Goal: Check status: Check status

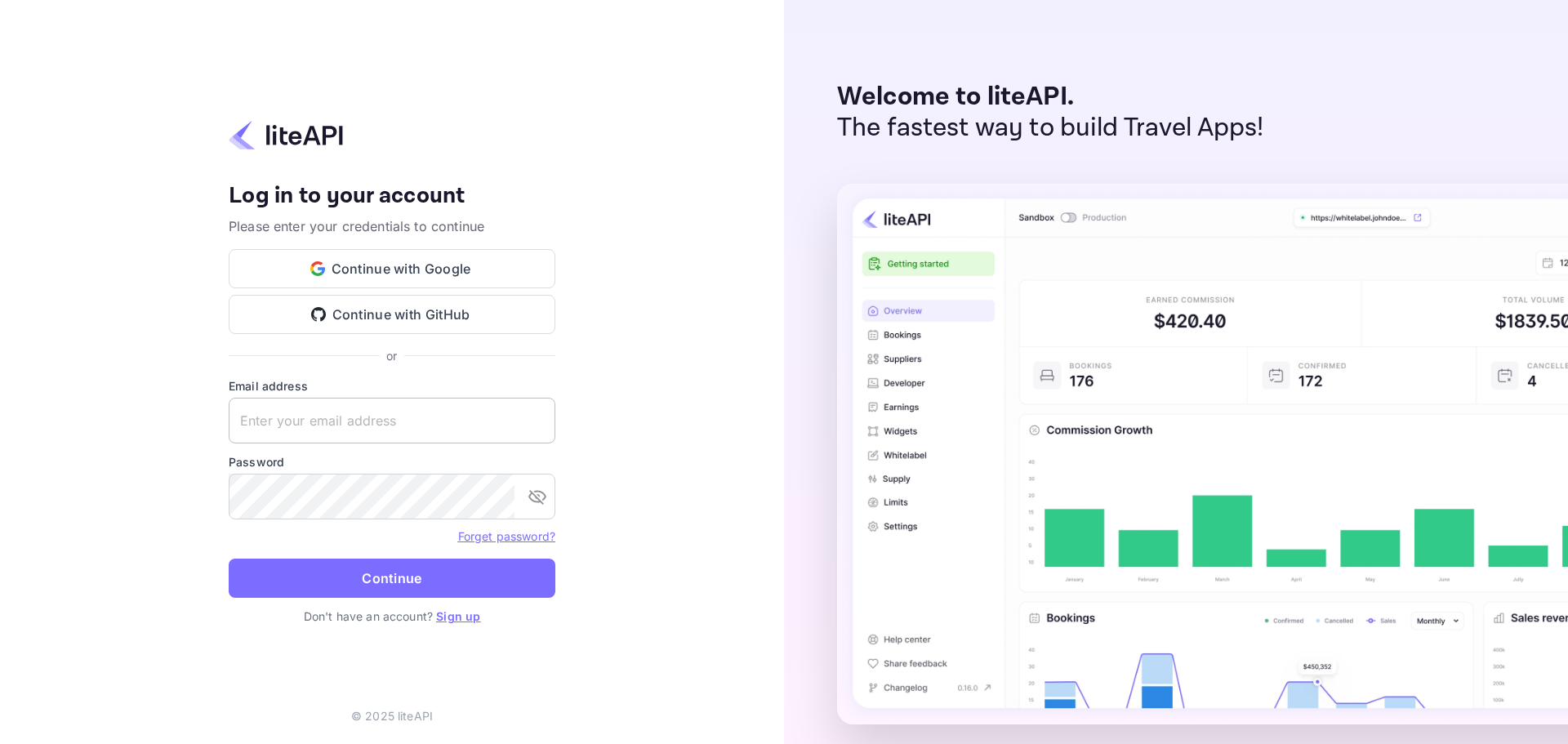
click at [469, 419] on input "text" at bounding box center [391, 421] width 326 height 46
paste input "[EMAIL_ADDRESS][DOMAIN_NAME]"
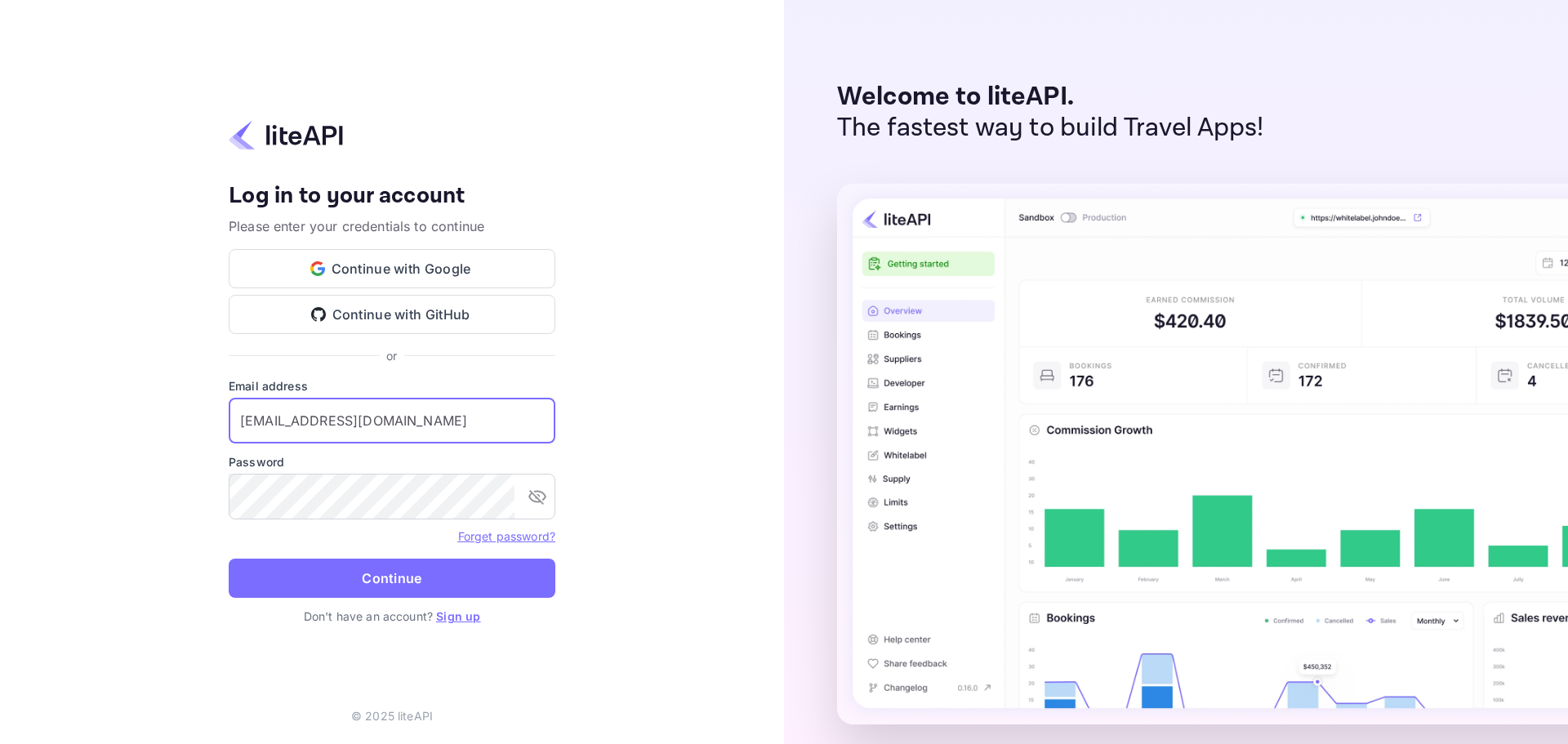
type input "[EMAIL_ADDRESS][DOMAIN_NAME]"
click at [376, 599] on form "Email address [EMAIL_ADDRESS][DOMAIN_NAME] ​ Password ​ Forget password? Contin…" at bounding box center [391, 492] width 326 height 230
click at [374, 581] on button "Continue" at bounding box center [391, 578] width 326 height 39
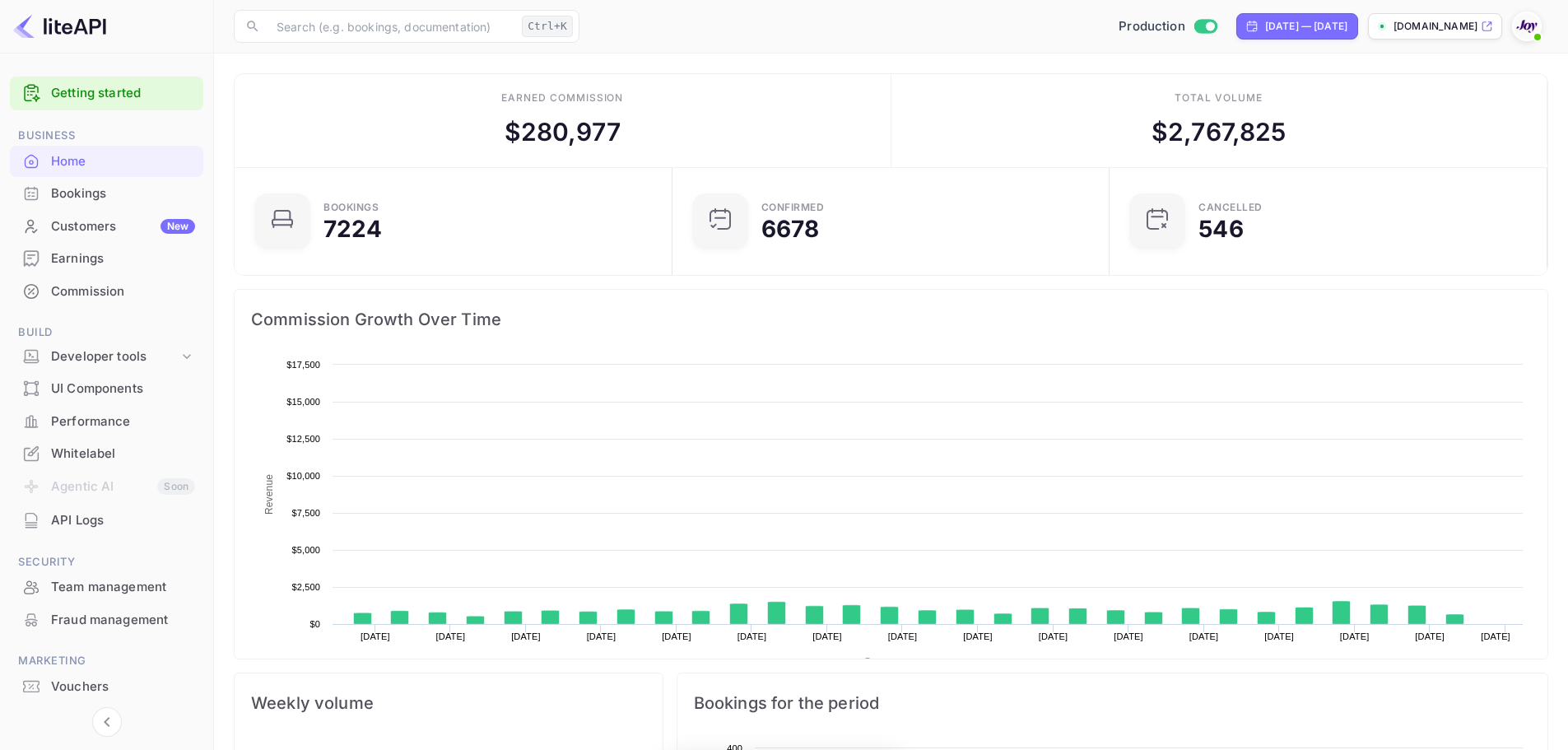
scroll to position [255, 415]
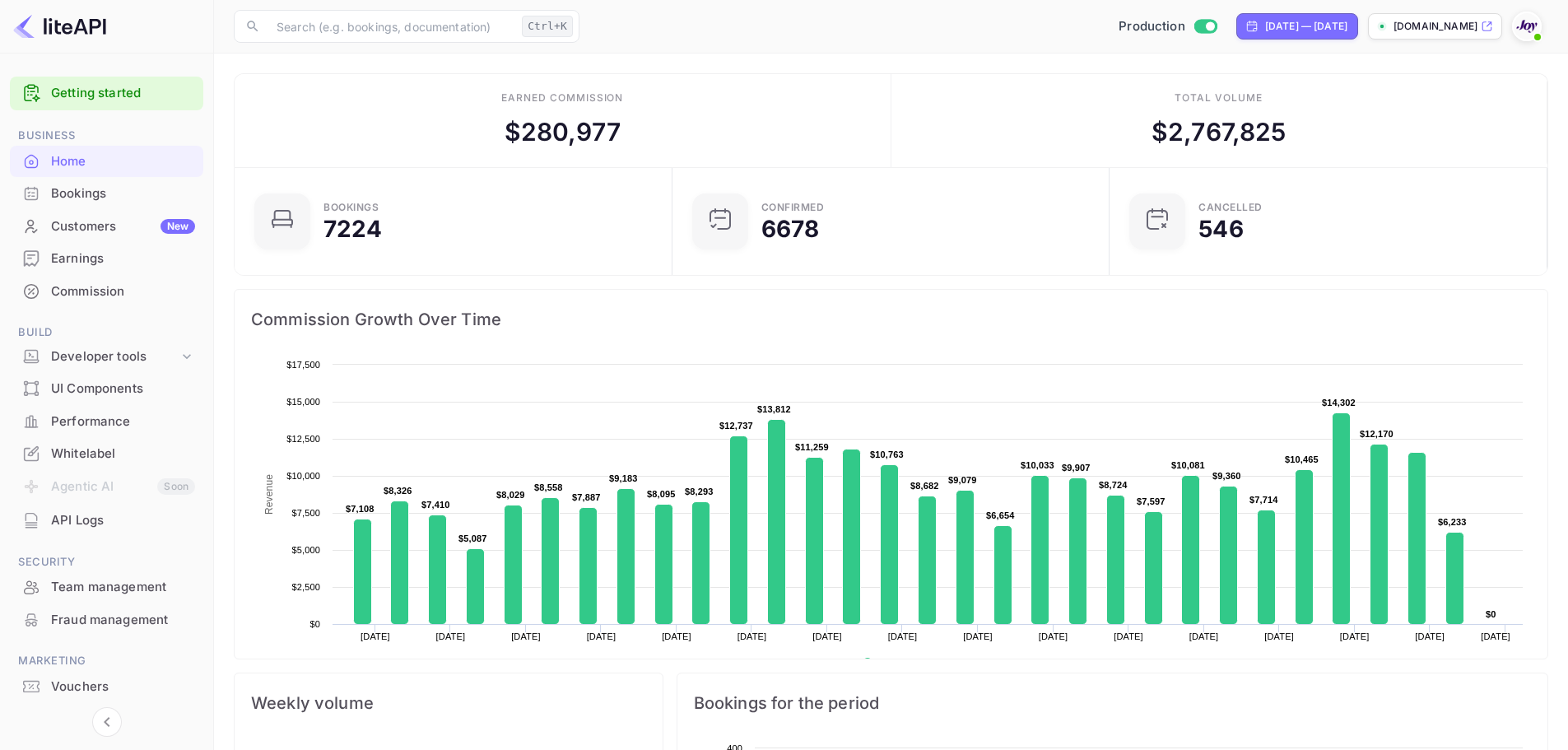
click at [75, 185] on div "Bookings" at bounding box center [122, 194] width 144 height 19
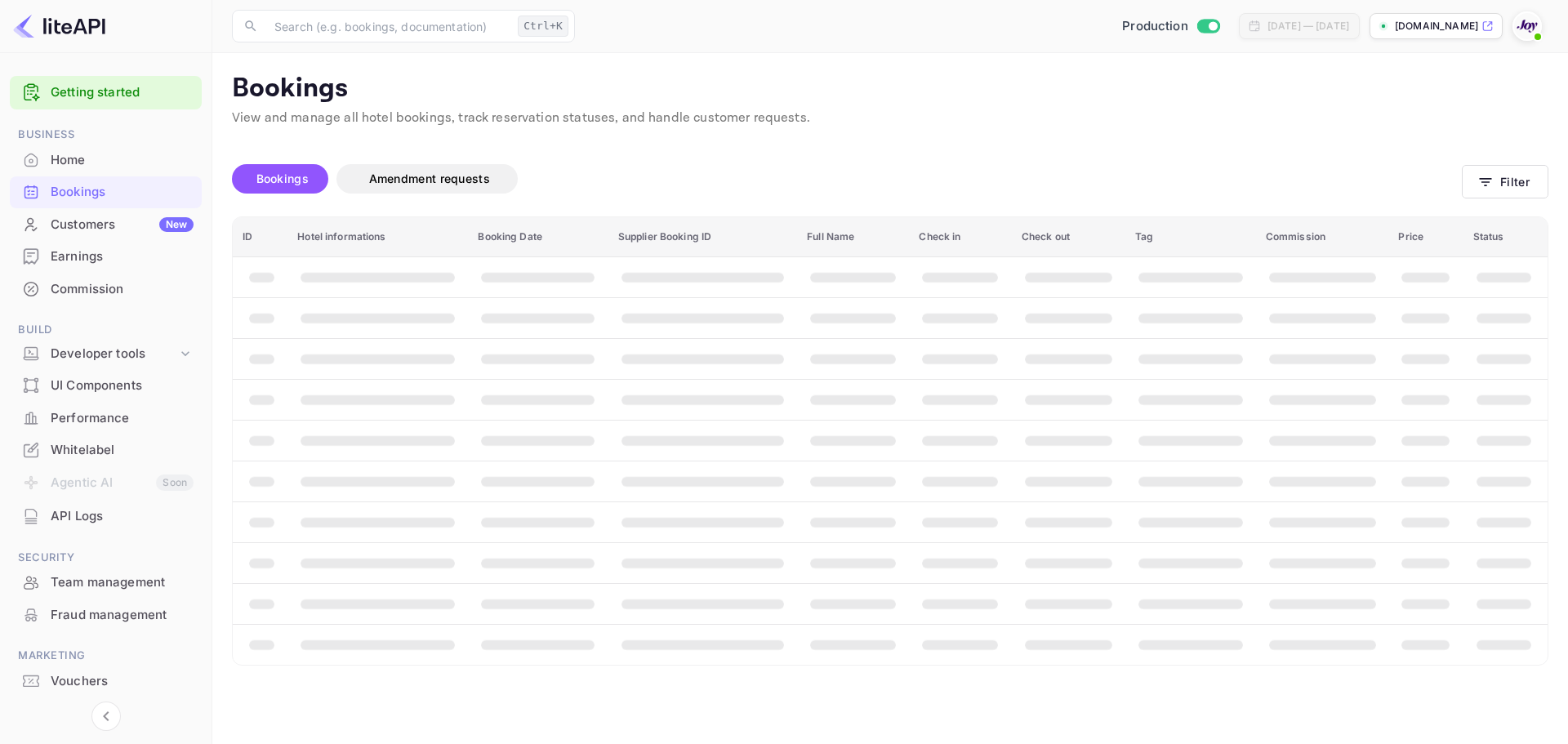
click at [1137, 169] on div "Bookings Amendment requests" at bounding box center [846, 179] width 1229 height 30
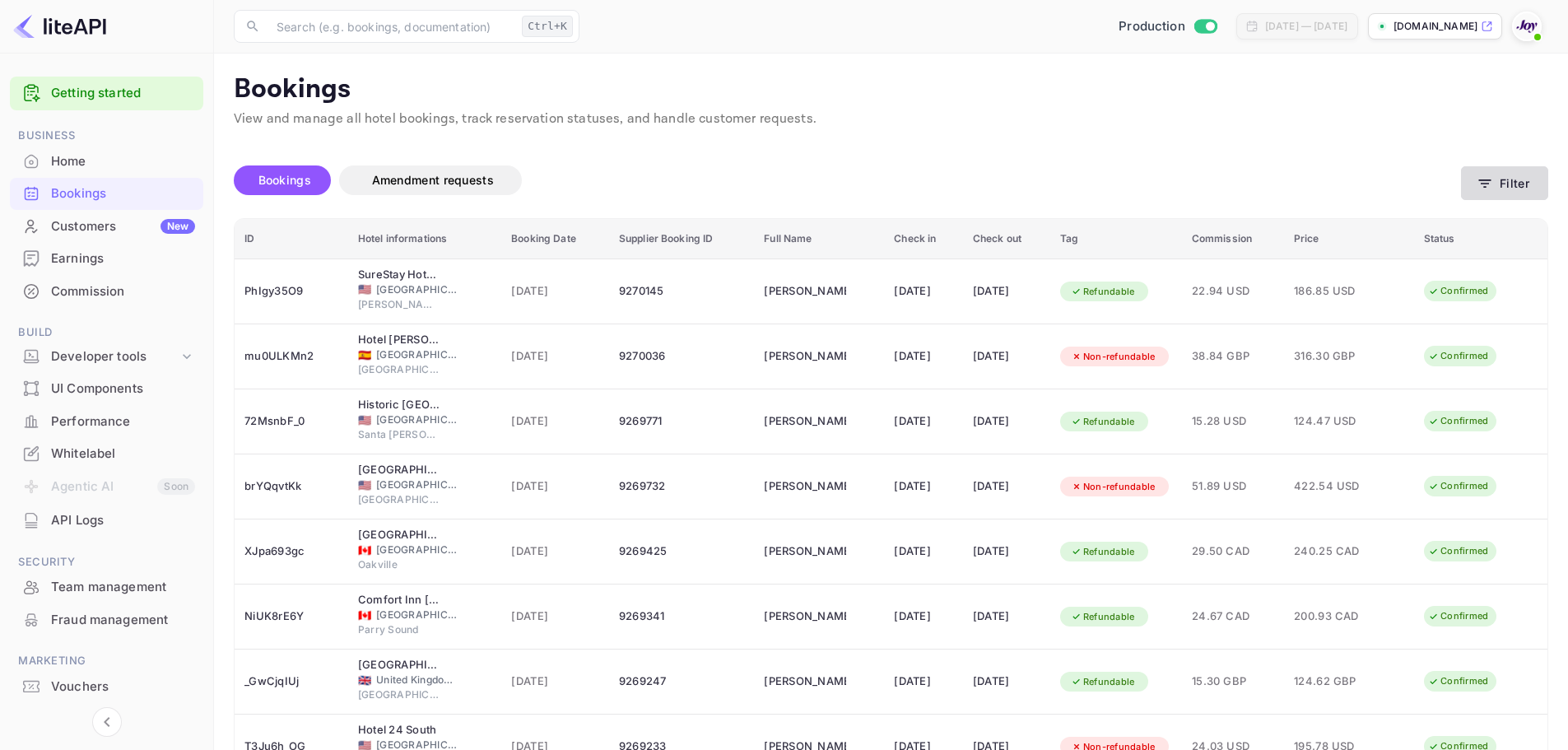
click at [1494, 188] on button "Filter" at bounding box center [1504, 182] width 87 height 34
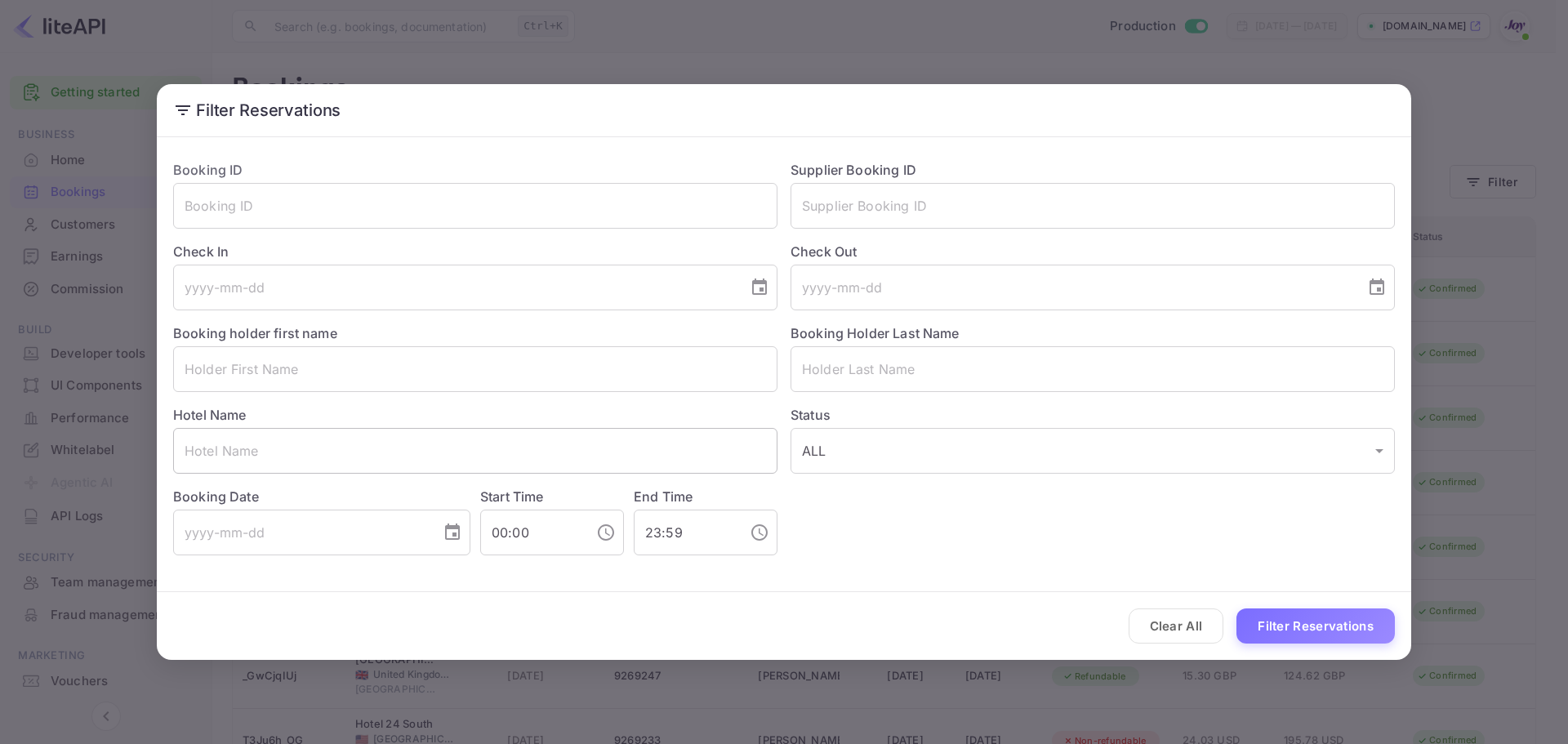
click at [267, 446] on input "text" at bounding box center [475, 450] width 605 height 46
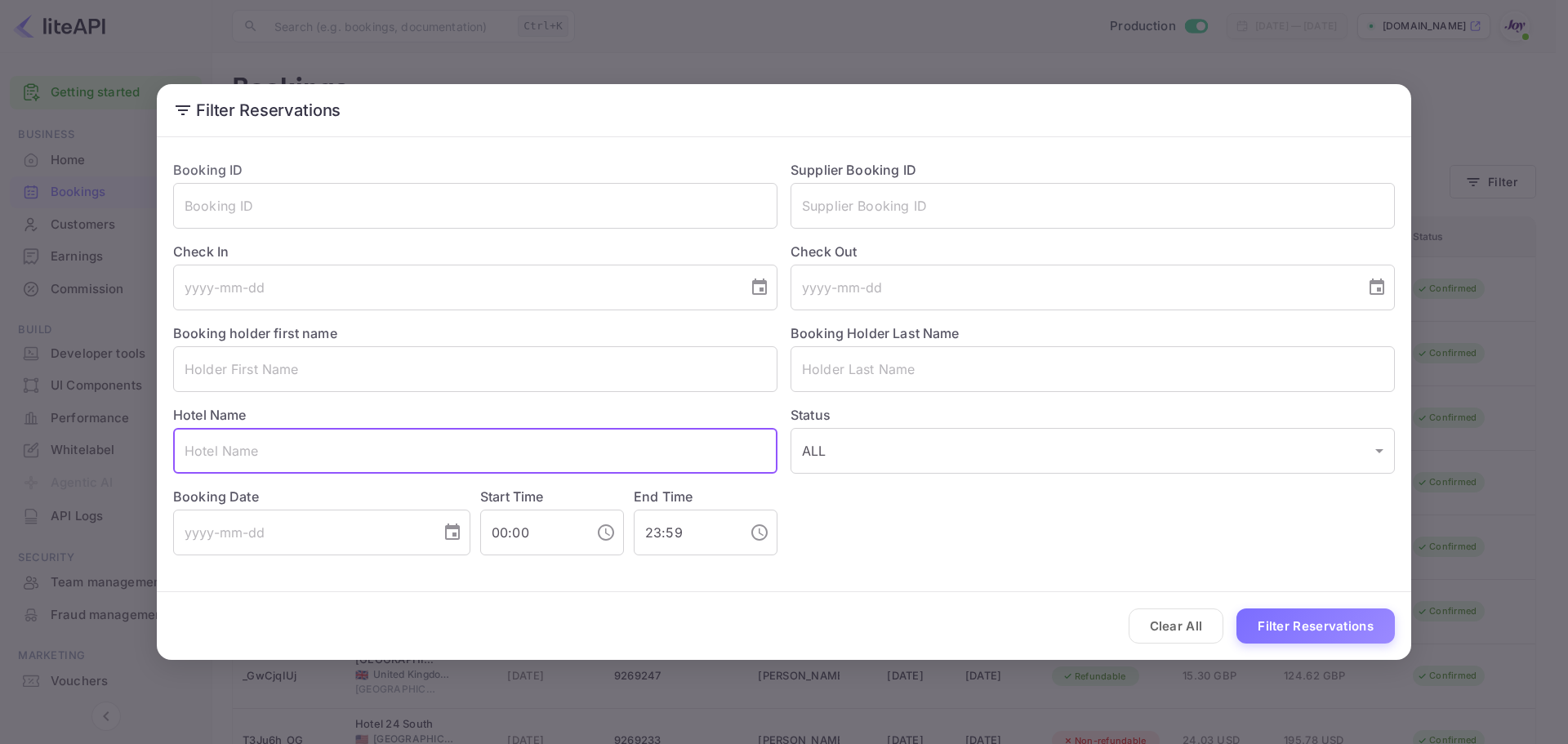
paste input "Sheriton, and Holiday Inn"
click at [1287, 618] on button "Filter Reservations" at bounding box center [1315, 625] width 159 height 35
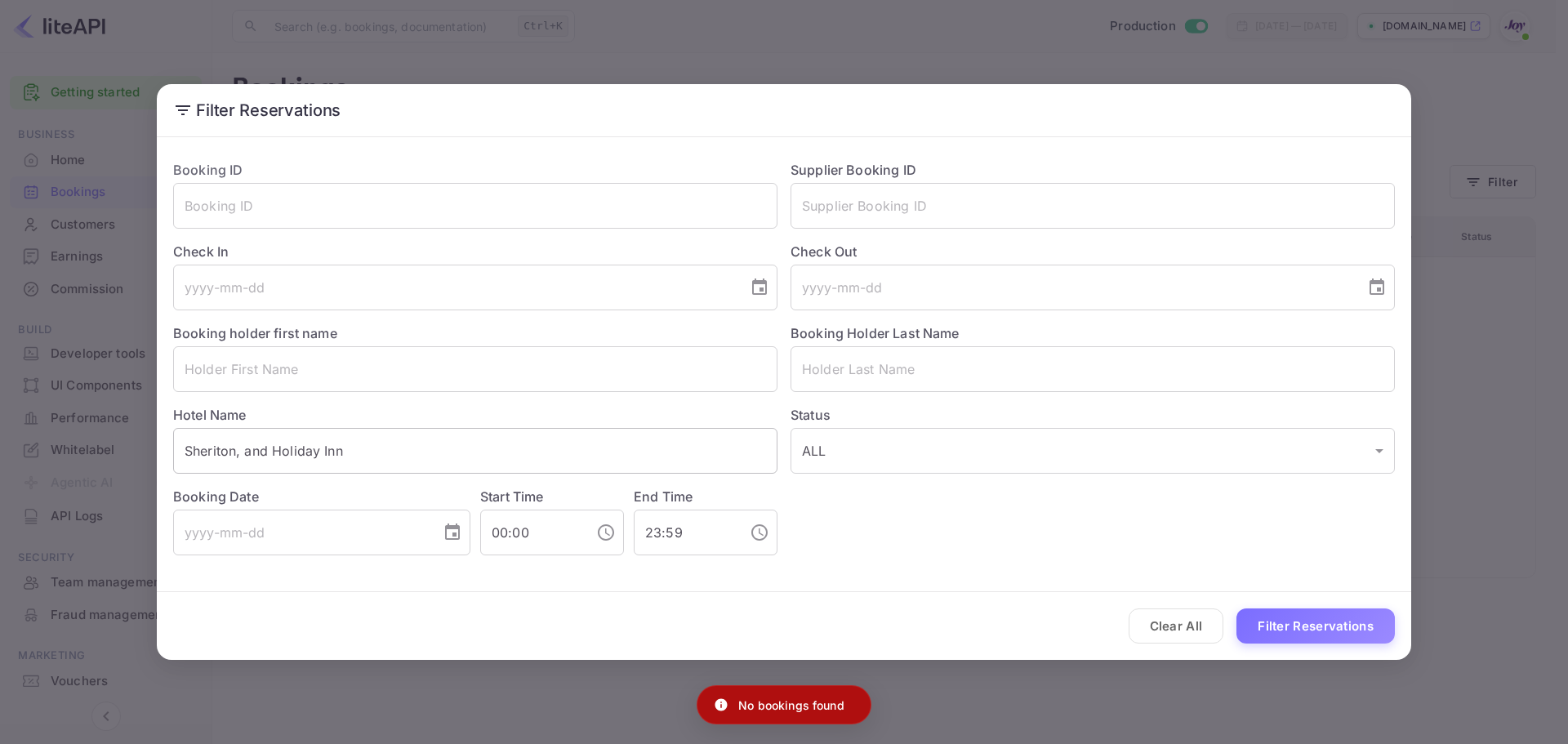
click at [240, 453] on input "Sheriton, and Holiday Inn" at bounding box center [475, 450] width 605 height 46
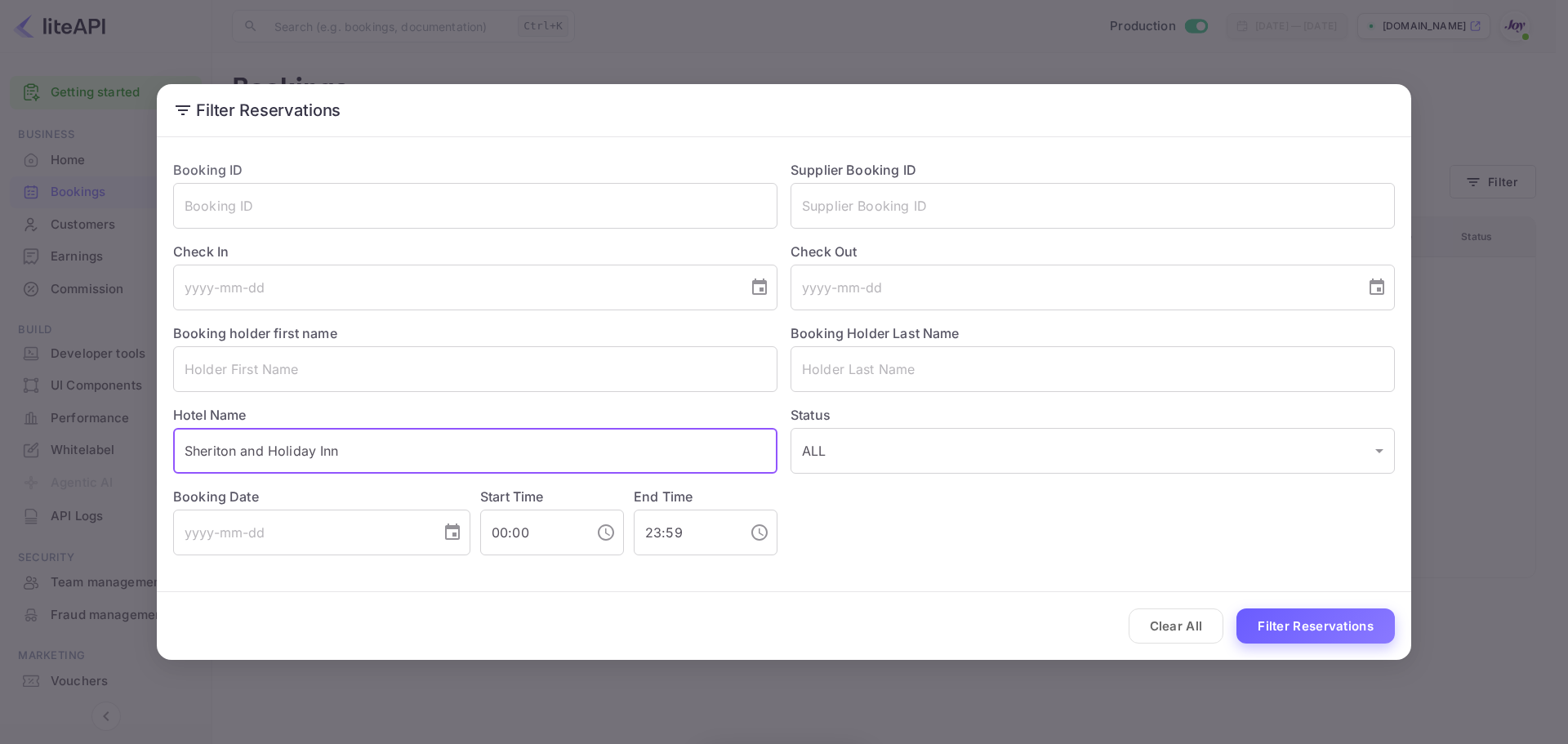
type input "Sheriton and Holiday Inn"
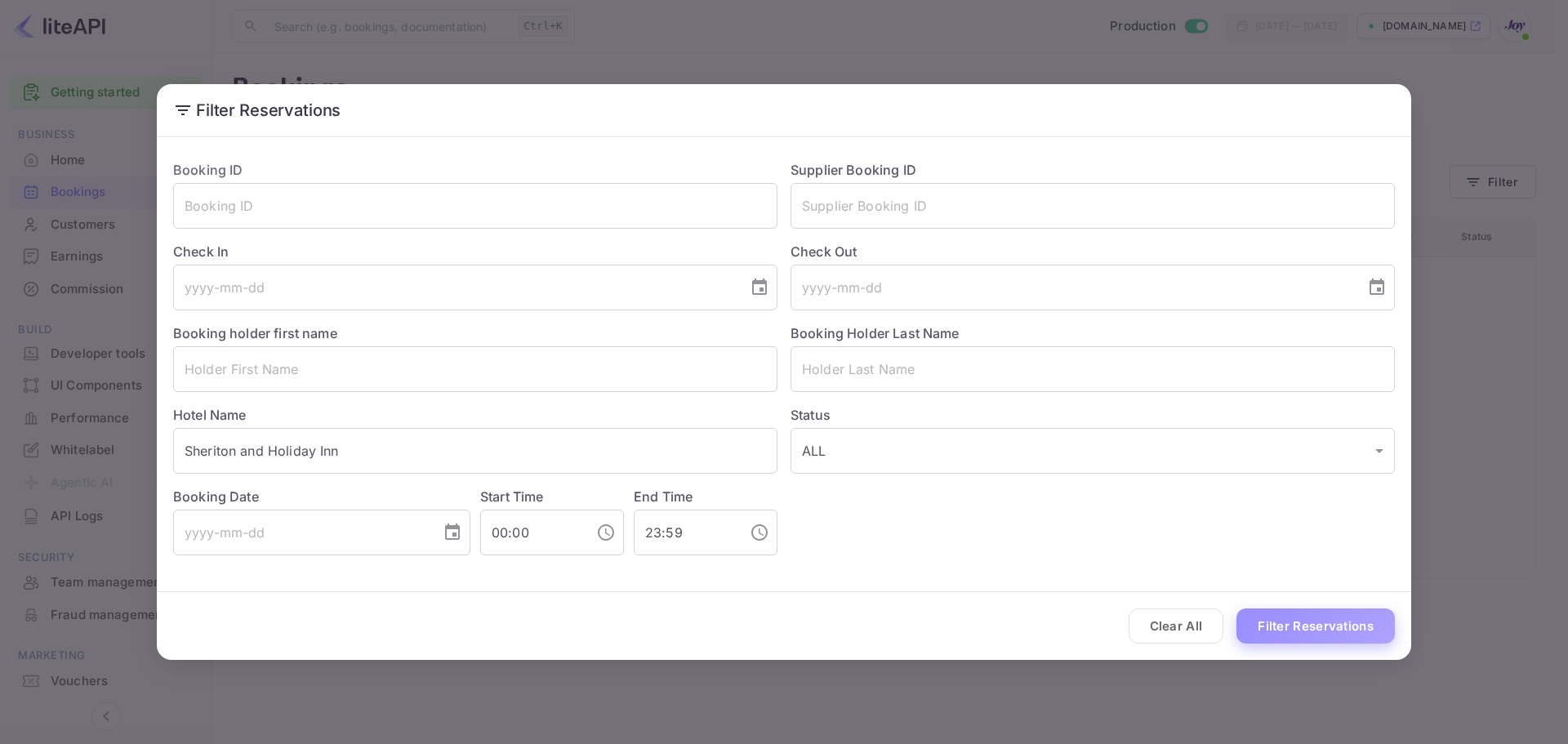
click at [1318, 634] on button "Filter Reservations" at bounding box center [1315, 625] width 159 height 35
click at [487, 449] on input "Sheriton and Holiday Inn" at bounding box center [475, 450] width 605 height 46
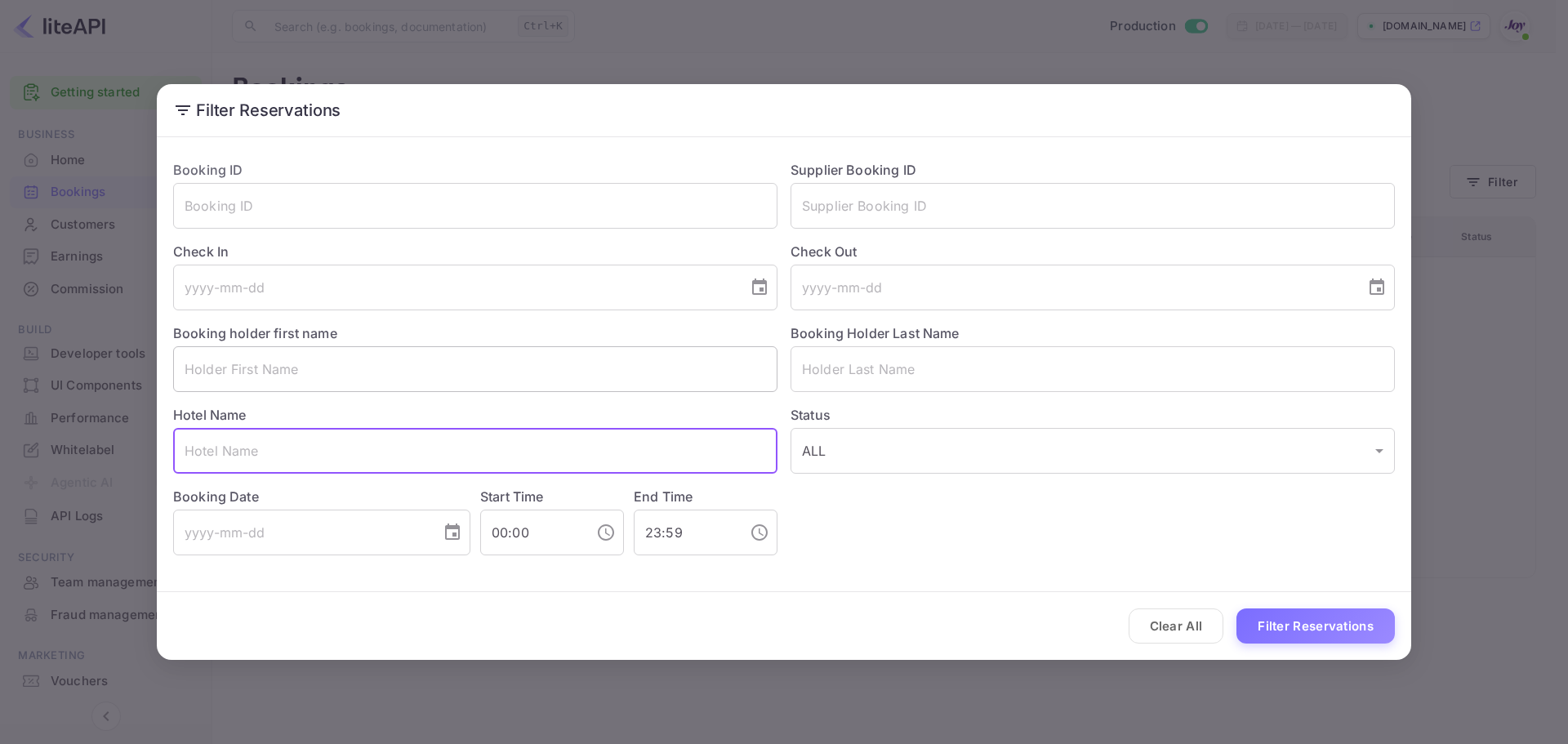
click at [371, 376] on input "text" at bounding box center [475, 369] width 605 height 46
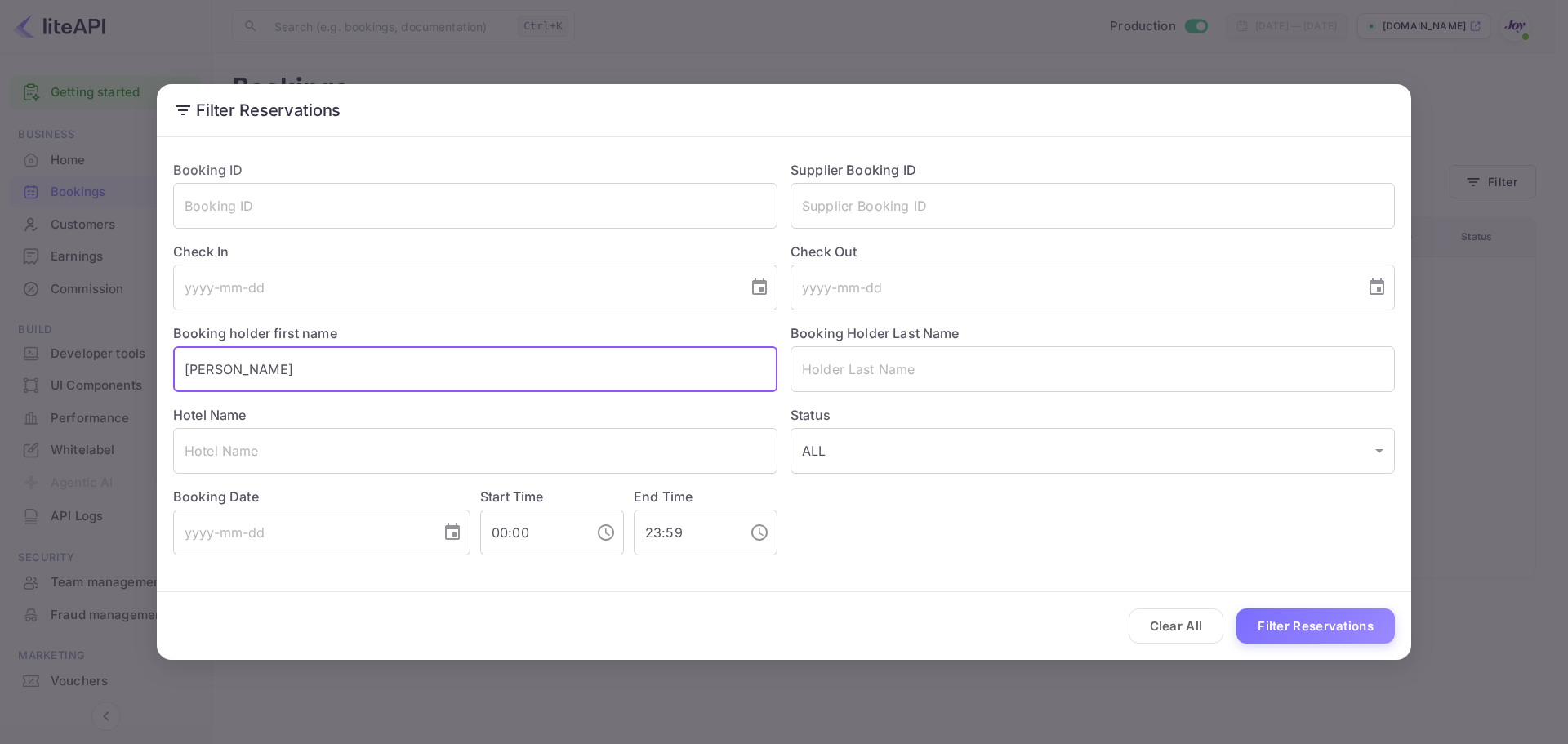
type input "Jim"
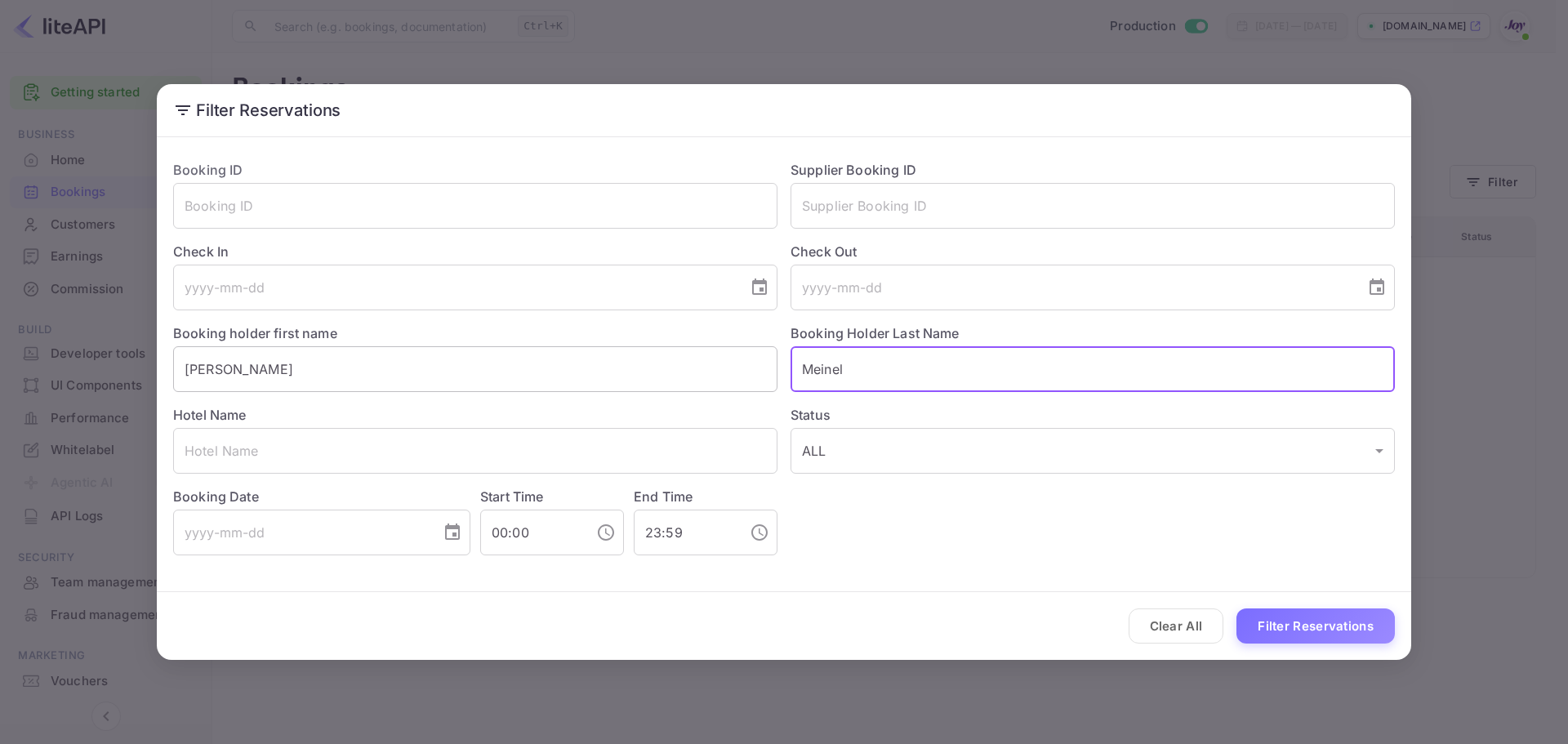
type input "Meinel"
click at [1236, 608] on button "Filter Reservations" at bounding box center [1315, 625] width 159 height 35
click at [315, 367] on input "Jim" at bounding box center [475, 369] width 605 height 46
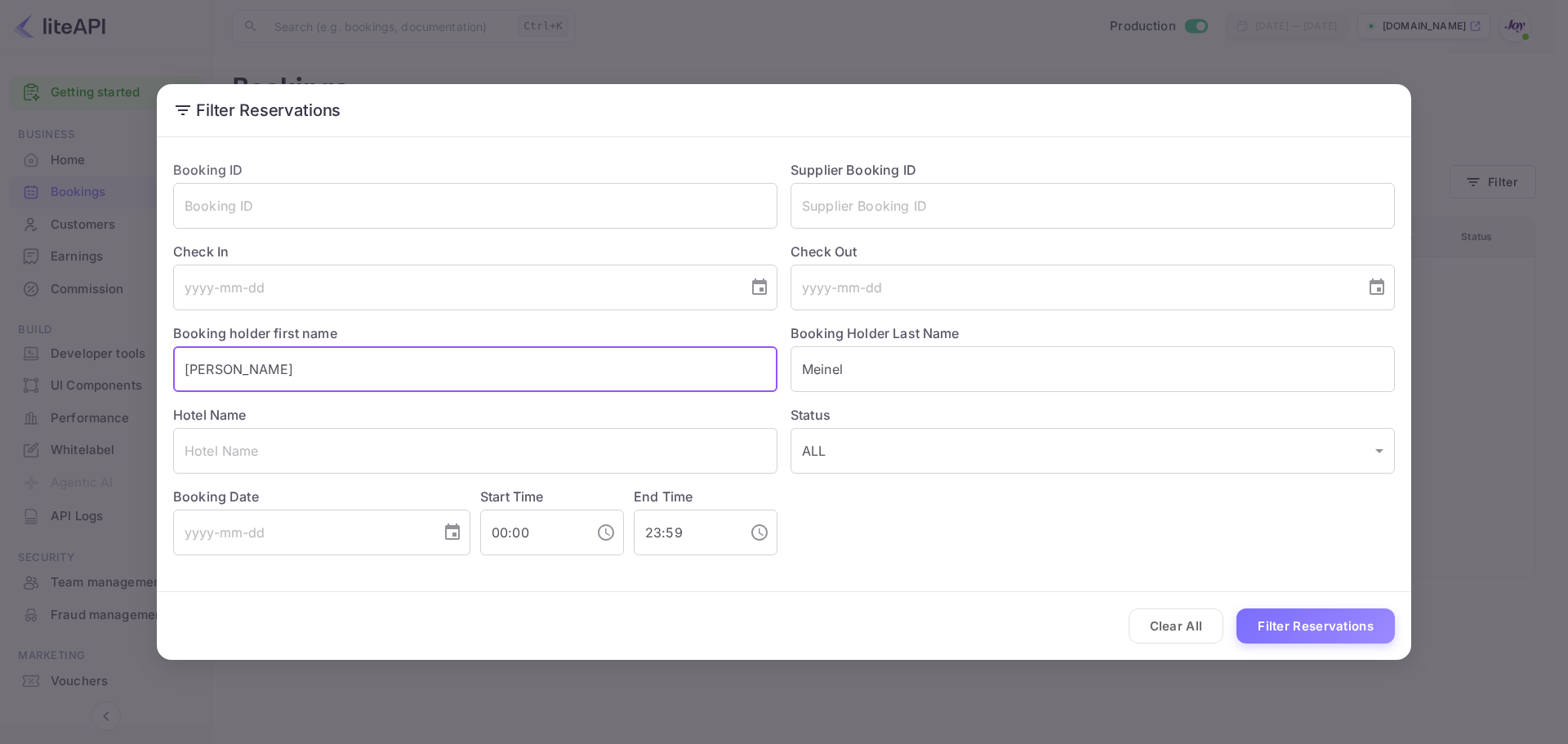
click at [315, 367] on input "Jim" at bounding box center [475, 369] width 605 height 46
drag, startPoint x: 315, startPoint y: 367, endPoint x: 323, endPoint y: 364, distance: 8.5
click at [314, 367] on input "Jim" at bounding box center [475, 369] width 605 height 46
type input "James"
click at [1236, 608] on button "Filter Reservations" at bounding box center [1315, 625] width 159 height 35
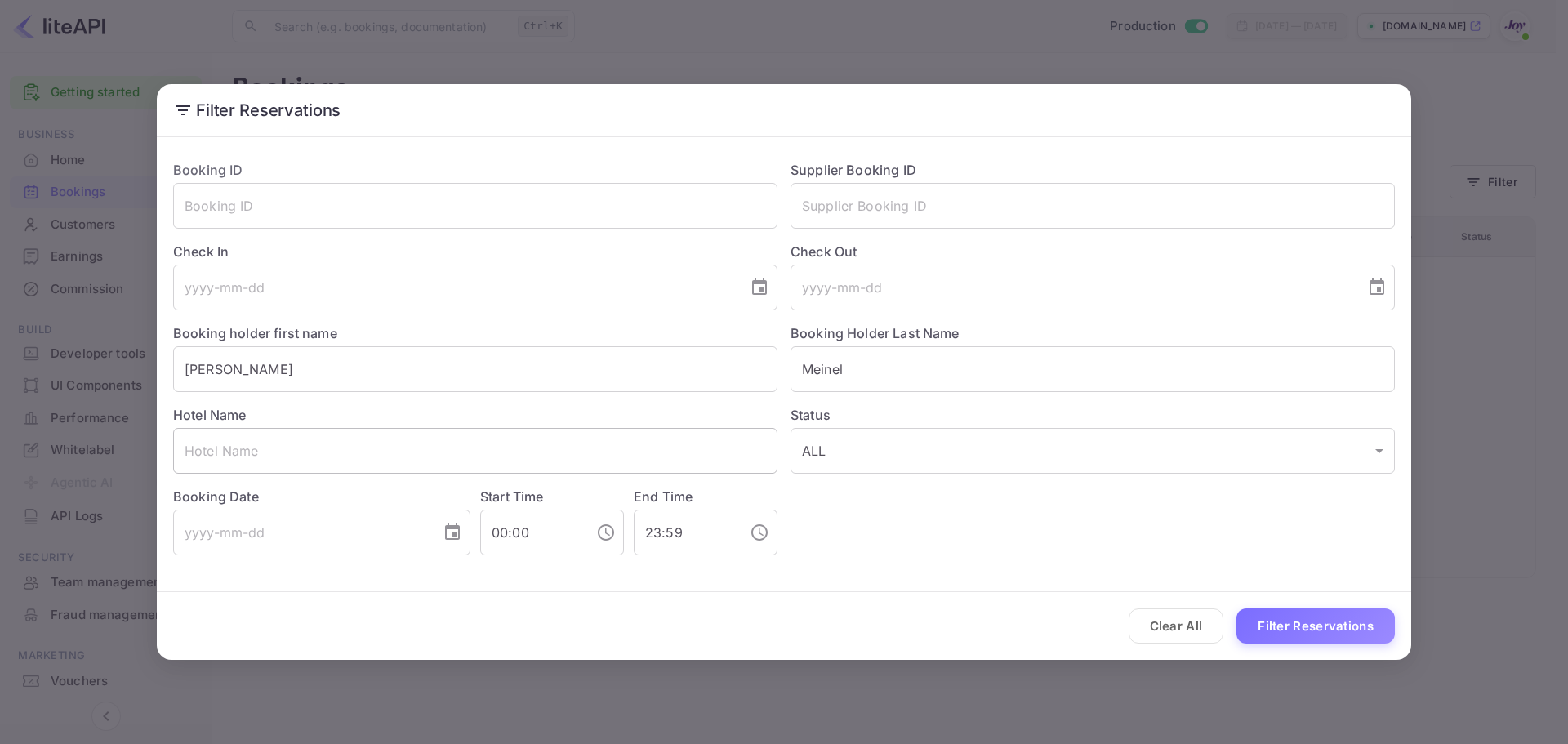
click at [324, 454] on input "text" at bounding box center [475, 450] width 605 height 46
paste input "Fairfeild Hotel"
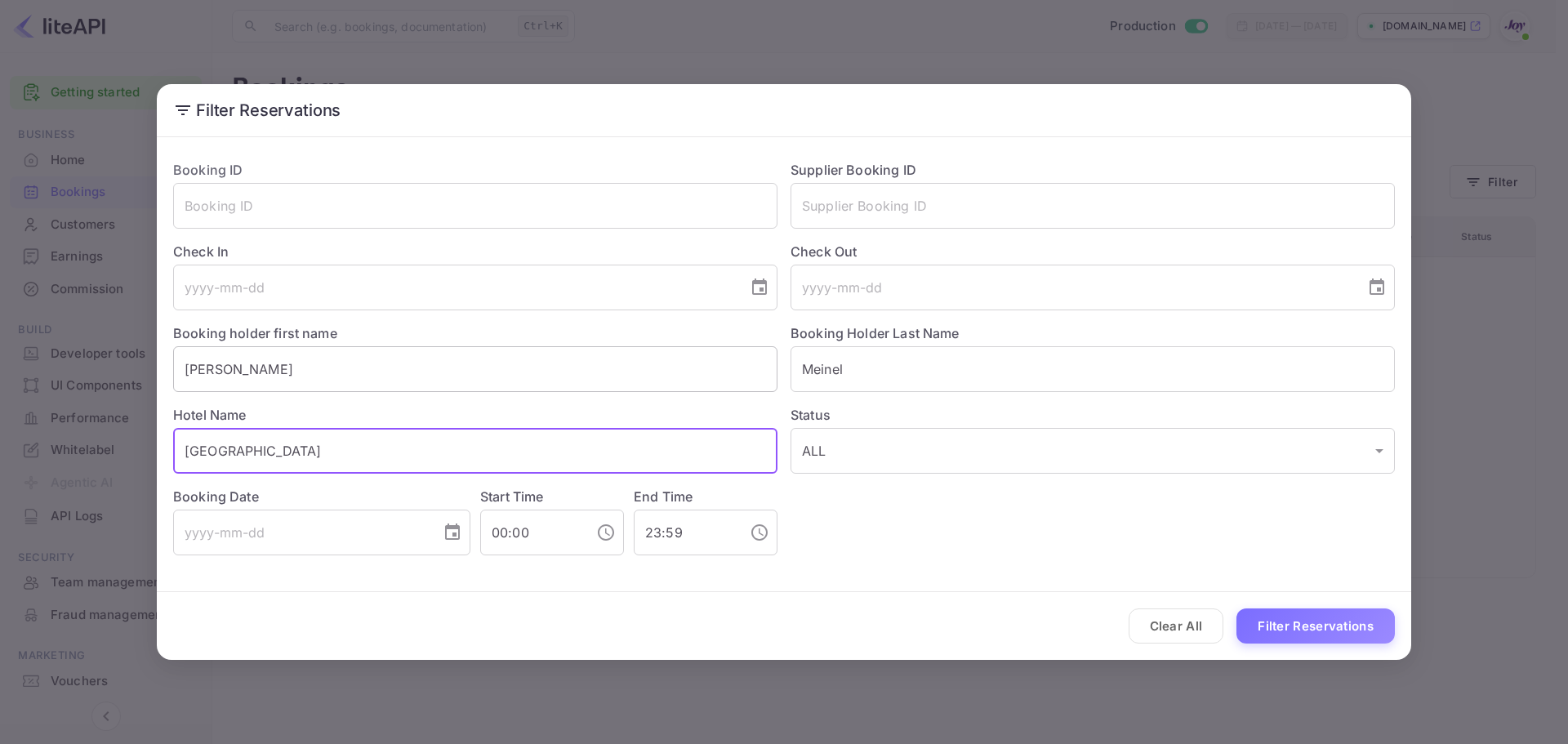
type input "Fairfeild Hotel"
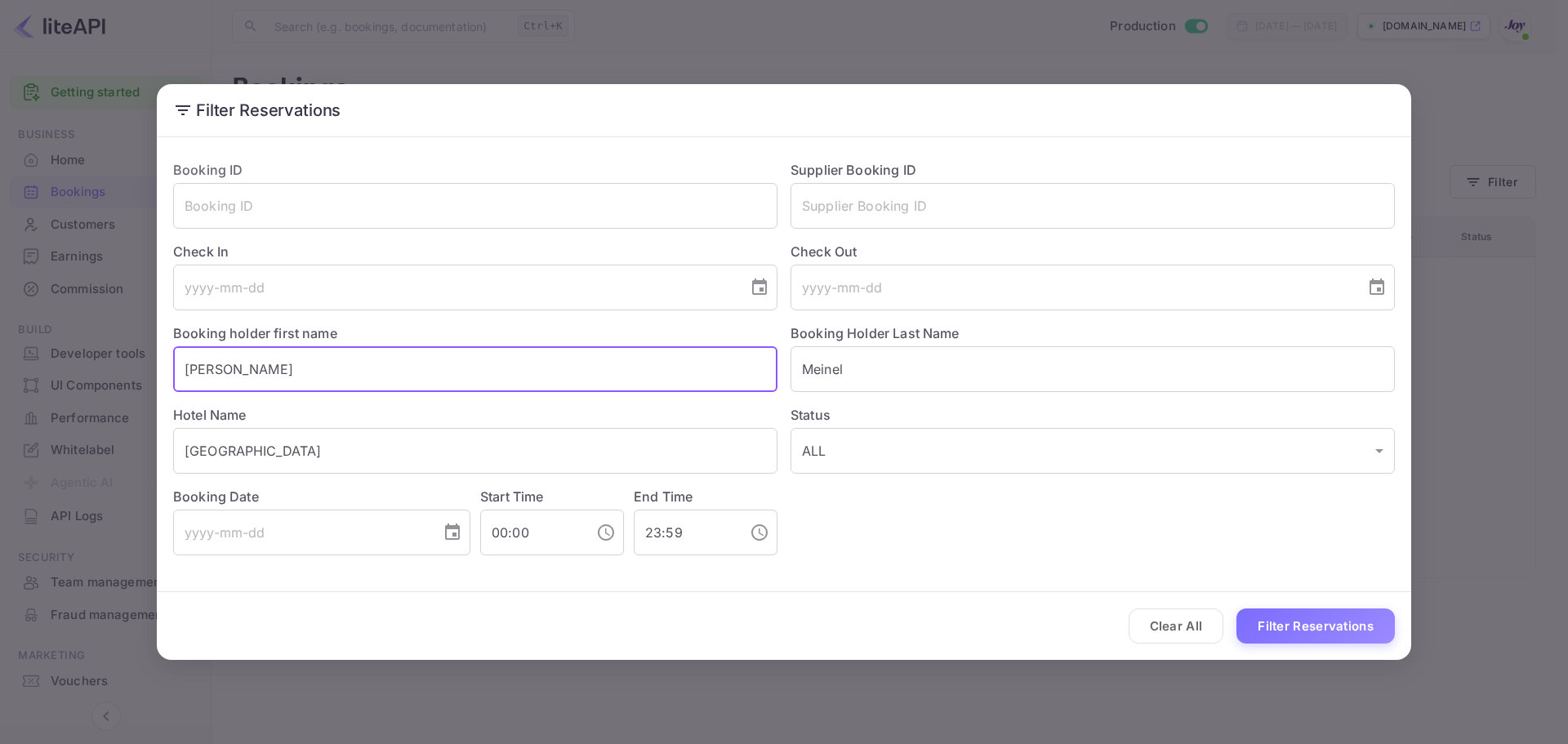
click at [320, 378] on input "James" at bounding box center [475, 369] width 605 height 46
click at [320, 376] on input "James" at bounding box center [475, 369] width 605 height 46
click at [991, 361] on input "Meinel" at bounding box center [1093, 369] width 605 height 46
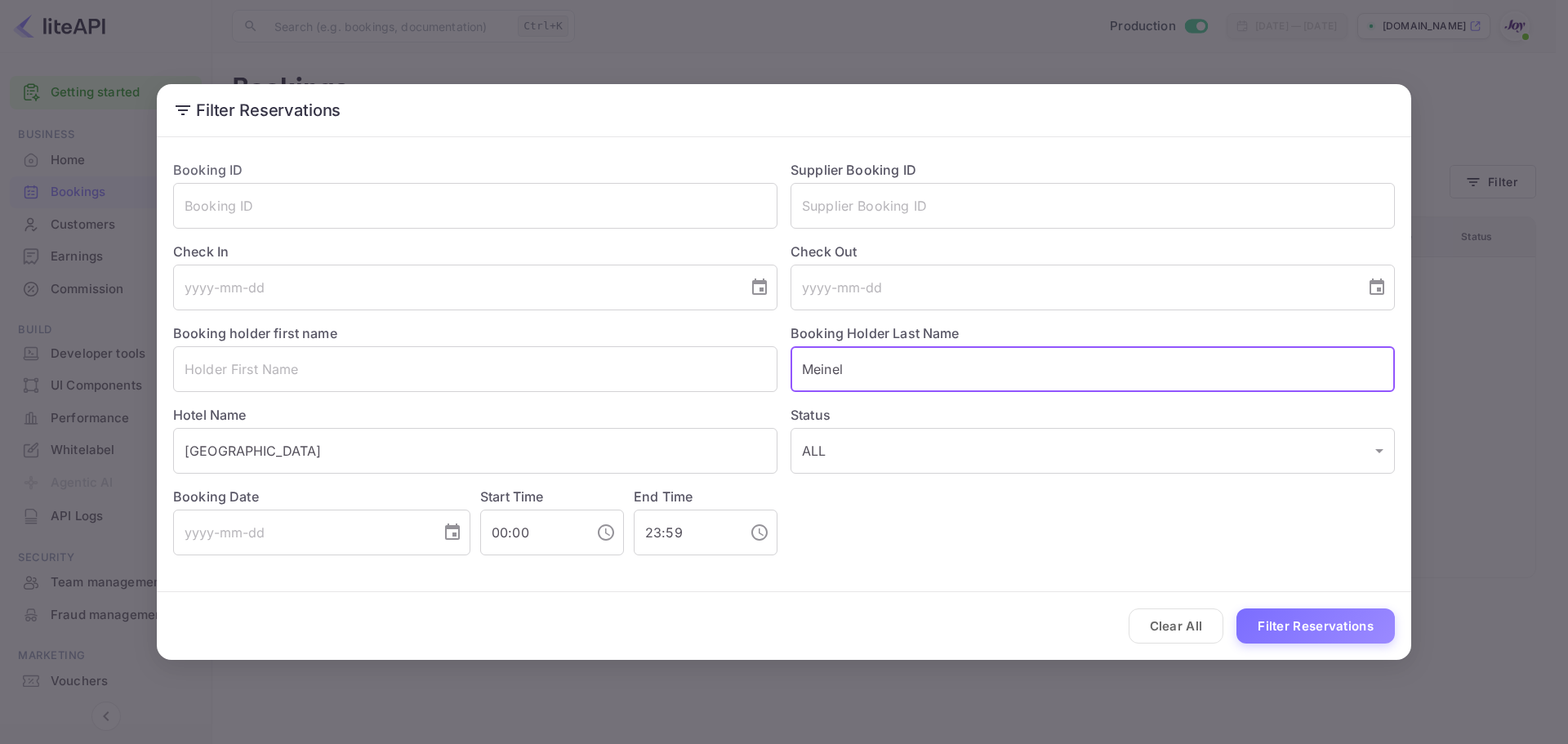
click at [991, 361] on input "Meinel" at bounding box center [1093, 369] width 605 height 46
click at [1236, 608] on button "Filter Reservations" at bounding box center [1315, 625] width 159 height 35
click at [410, 444] on input "Fairfeild Hotel" at bounding box center [475, 450] width 605 height 46
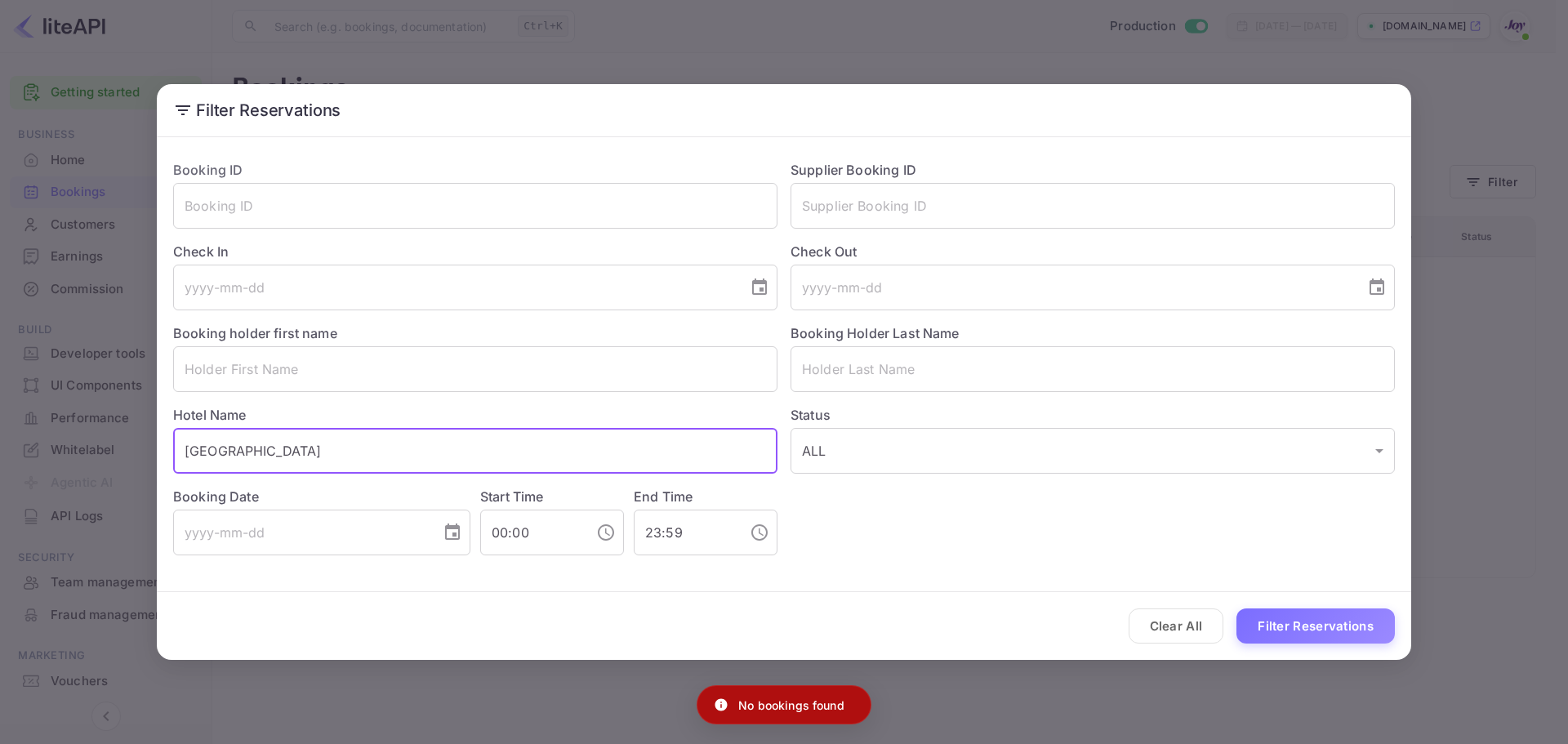
click at [410, 445] on input "Fairfeild Hotel" at bounding box center [475, 450] width 605 height 46
click at [412, 445] on input "Fairfeild Hotel" at bounding box center [475, 450] width 605 height 46
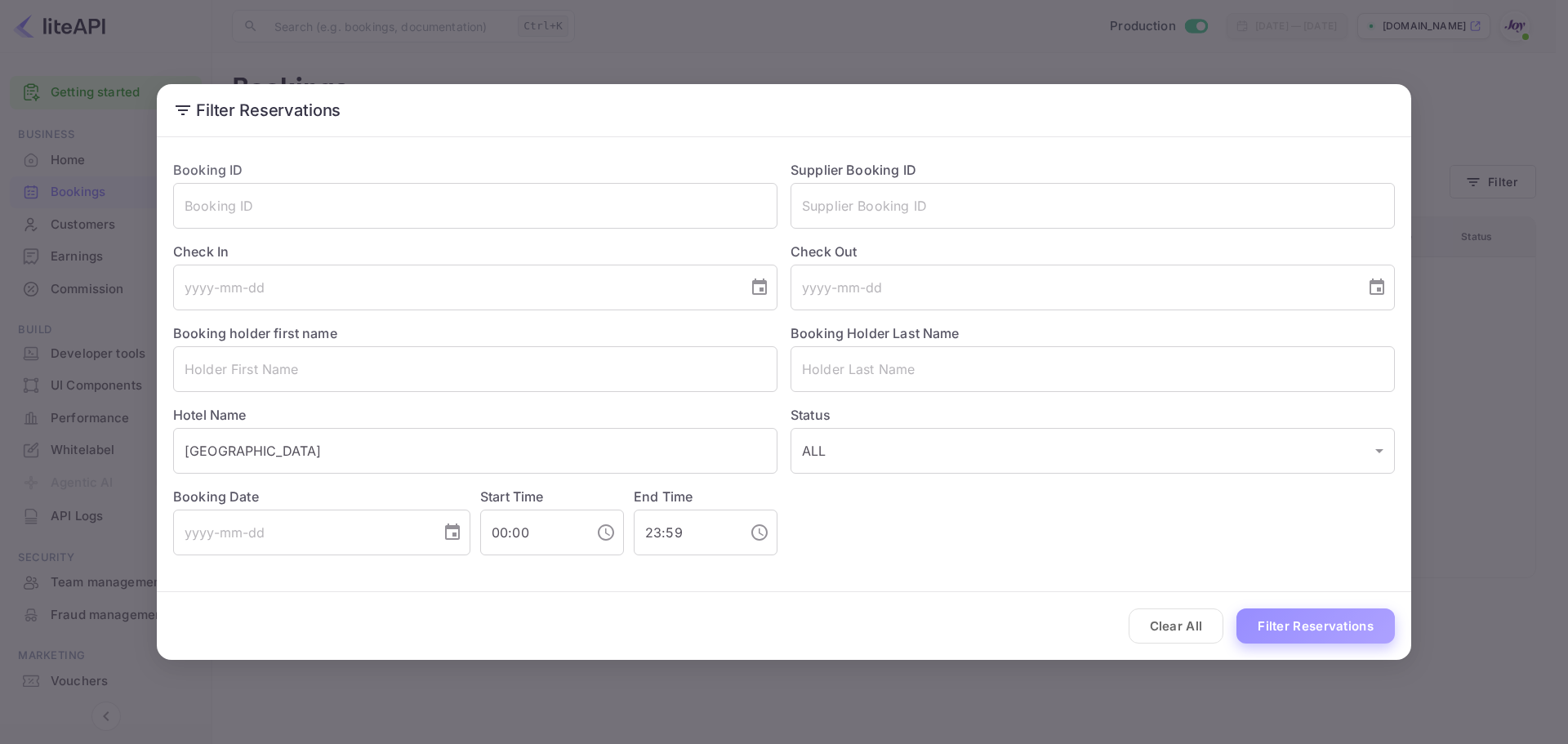
click at [1292, 618] on button "Filter Reservations" at bounding box center [1315, 625] width 159 height 35
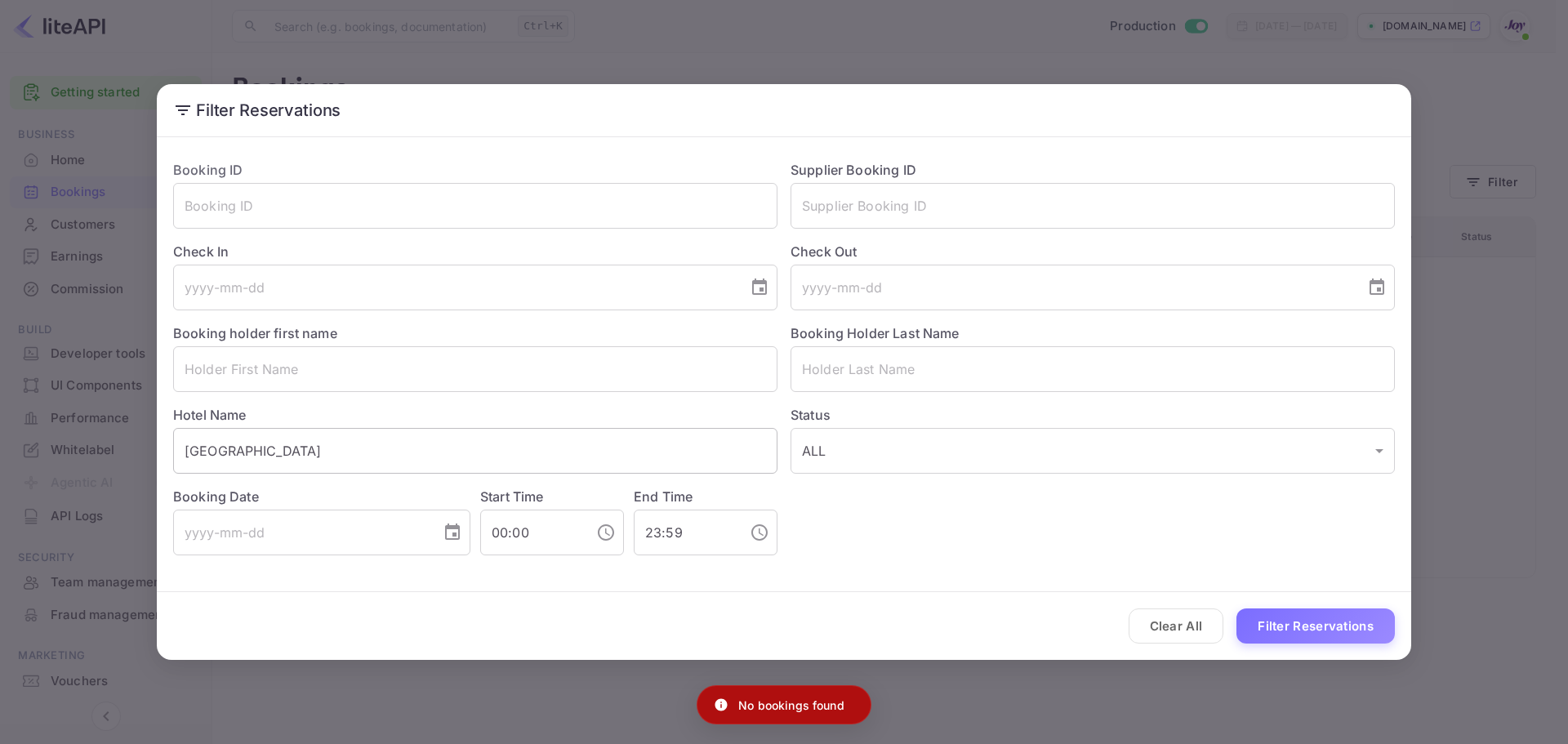
click at [308, 449] on input "Fairfeild Hotel" at bounding box center [475, 450] width 605 height 46
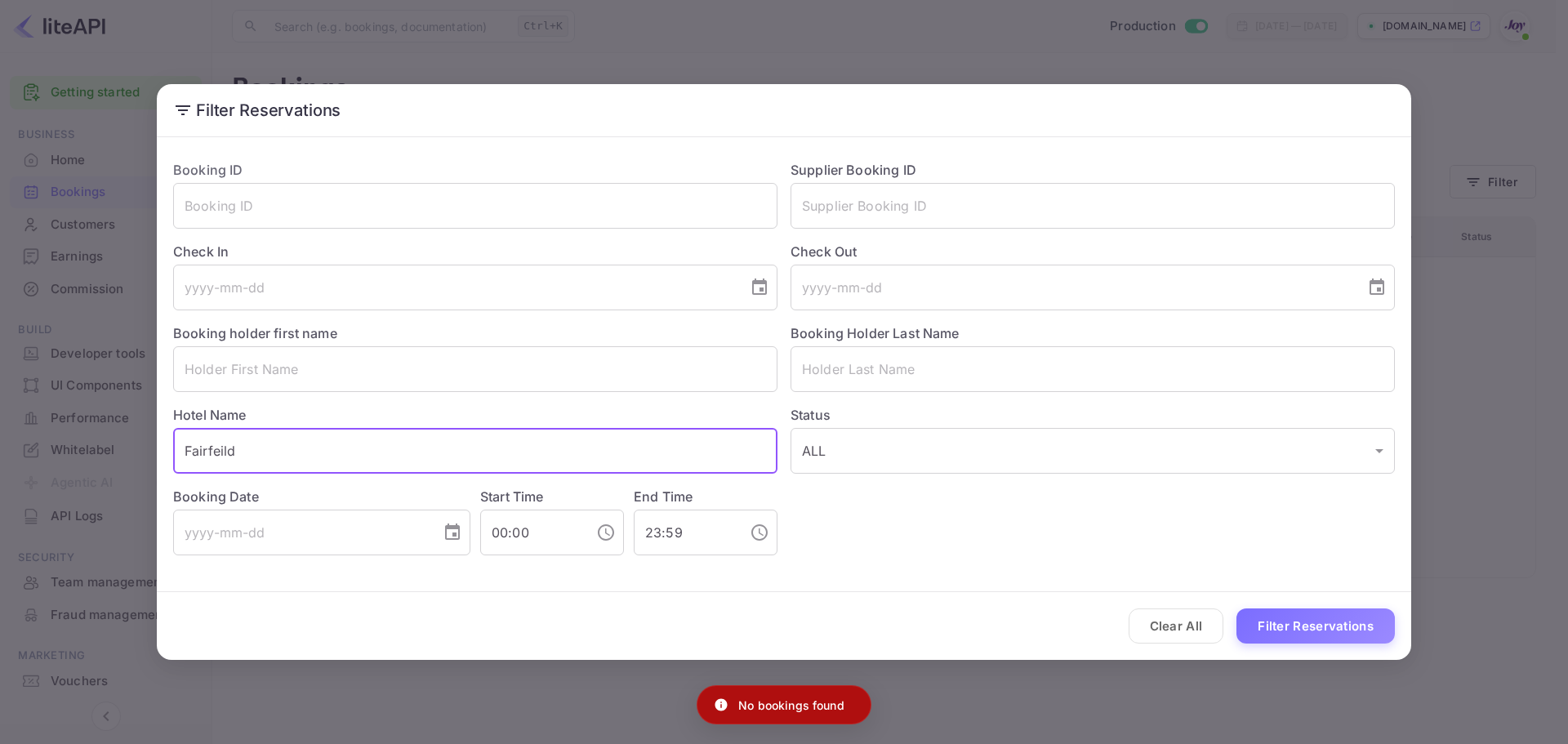
type input "Fairfeild"
click at [1236, 608] on button "Filter Reservations" at bounding box center [1315, 625] width 159 height 35
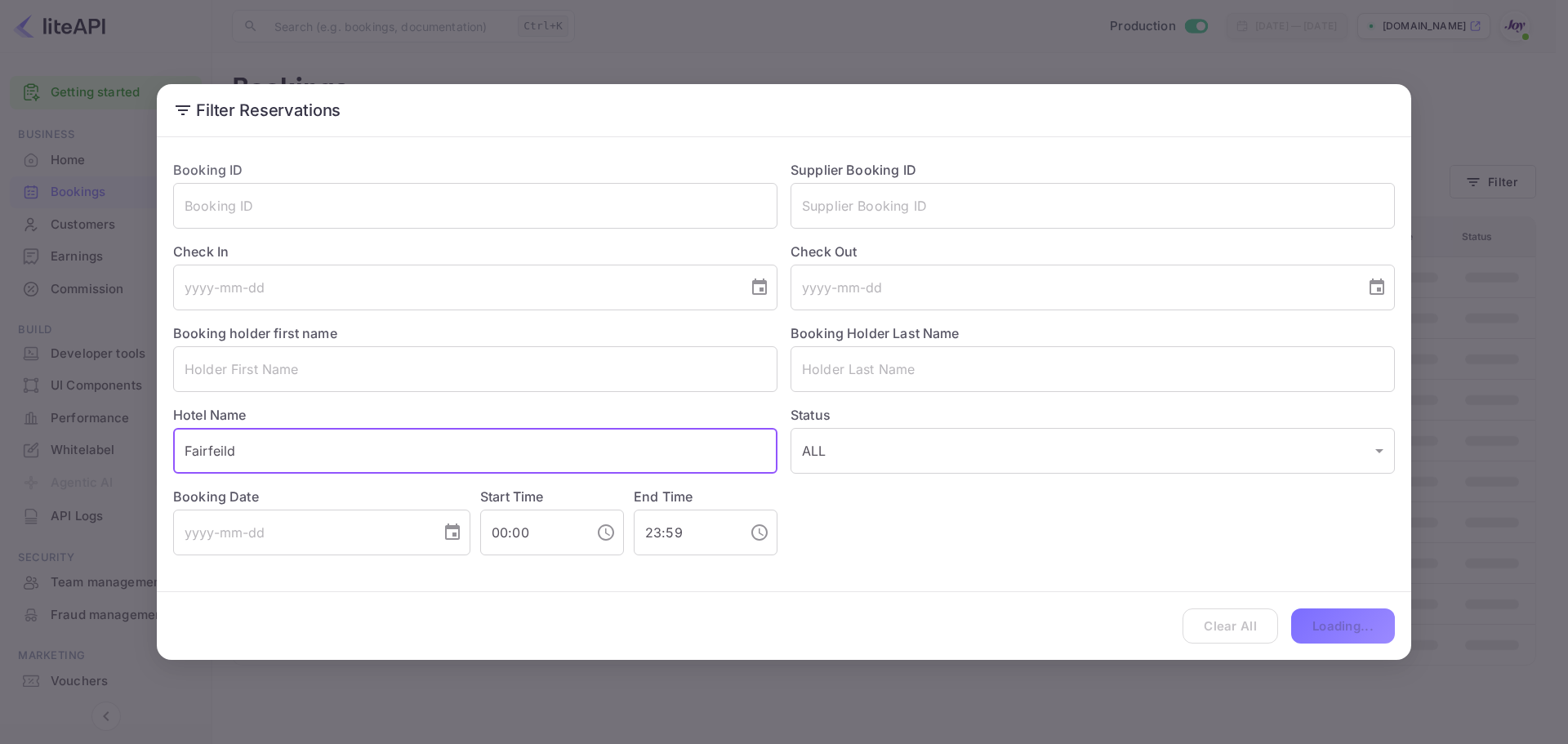
click at [326, 437] on input "Fairfeild" at bounding box center [475, 450] width 605 height 46
